Goal: Task Accomplishment & Management: Complete application form

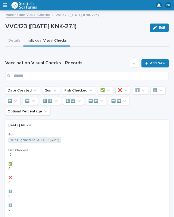
click at [157, 61] on span "Add New" at bounding box center [157, 63] width 15 height 4
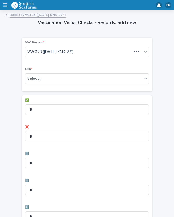
click at [153, 62] on div "Vaccination Visual Checks - Records: add new Loading... Saving… Loading... Savi…" at bounding box center [87, 211] width 164 height 394
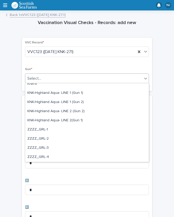
scroll to position [159, 0]
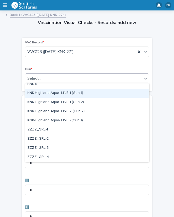
click at [75, 94] on div "KNK-Highland Aqua- LINE 1 (Gun 1)" at bounding box center [87, 92] width 124 height 9
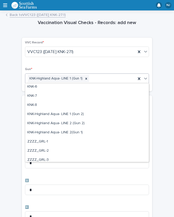
scroll to position [142, 0]
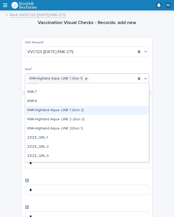
click at [74, 109] on div "KNK-Highland Aqua- LINE 1 (Gun 2)" at bounding box center [87, 110] width 124 height 9
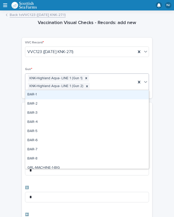
click at [165, 88] on div "Vaccination Visual Checks - Records: add new Loading... Saving… Loading... Savi…" at bounding box center [87, 214] width 164 height 401
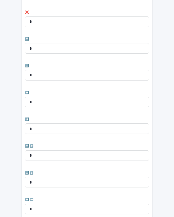
scroll to position [123, 0]
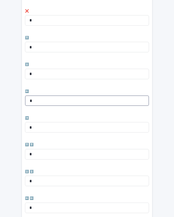
click at [51, 97] on input "*" at bounding box center [87, 100] width 124 height 10
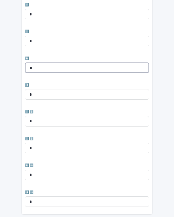
scroll to position [158, 0]
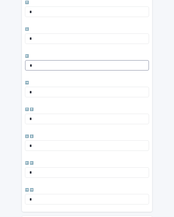
type input "*"
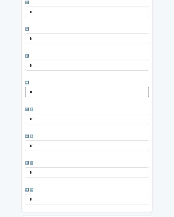
click at [56, 88] on input "*" at bounding box center [87, 92] width 124 height 10
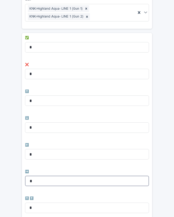
scroll to position [68, 0]
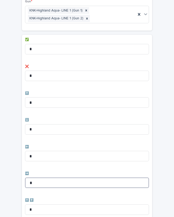
type input "*"
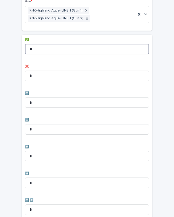
click at [57, 50] on input "*" at bounding box center [87, 49] width 124 height 10
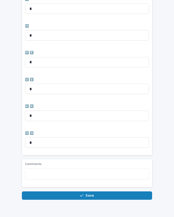
scroll to position [215, 0]
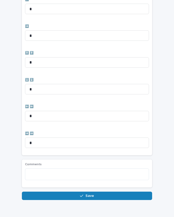
type input "**"
click at [86, 194] on span "Save" at bounding box center [90, 196] width 9 height 4
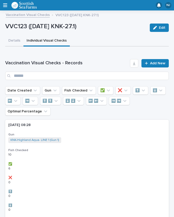
click at [156, 62] on span "Add New" at bounding box center [157, 63] width 15 height 4
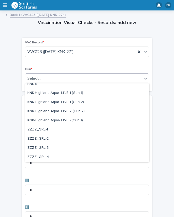
scroll to position [159, 0]
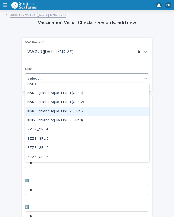
click at [46, 110] on div "KNK-Highland Aqua- LINE 2 (Gun 2)" at bounding box center [87, 111] width 124 height 9
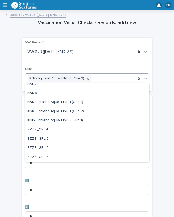
scroll to position [150, 0]
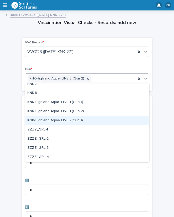
click at [50, 118] on div "KNK-Highland Aqua- LINE 2(Gun 1)" at bounding box center [87, 120] width 124 height 9
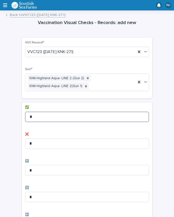
click at [56, 112] on input "*" at bounding box center [87, 116] width 124 height 10
click at [59, 112] on input "*" at bounding box center [87, 116] width 124 height 10
click at [51, 113] on input "*" at bounding box center [87, 116] width 124 height 10
click at [42, 112] on input "*" at bounding box center [87, 116] width 124 height 10
click at [40, 113] on input "*" at bounding box center [87, 116] width 124 height 10
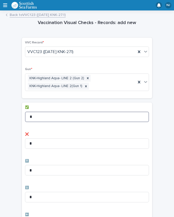
click at [56, 115] on input "*" at bounding box center [87, 116] width 124 height 10
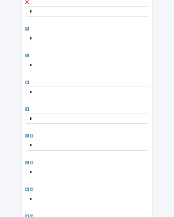
scroll to position [144, 0]
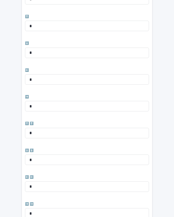
type input "**"
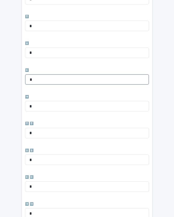
click at [51, 77] on input "*" at bounding box center [87, 79] width 124 height 10
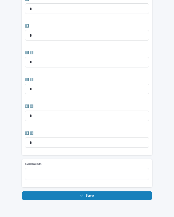
scroll to position [215, 0]
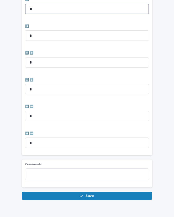
type input "*"
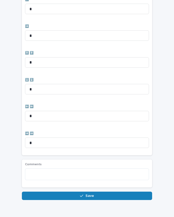
click at [97, 192] on button "Save" at bounding box center [87, 195] width 131 height 8
